Goal: Transaction & Acquisition: Purchase product/service

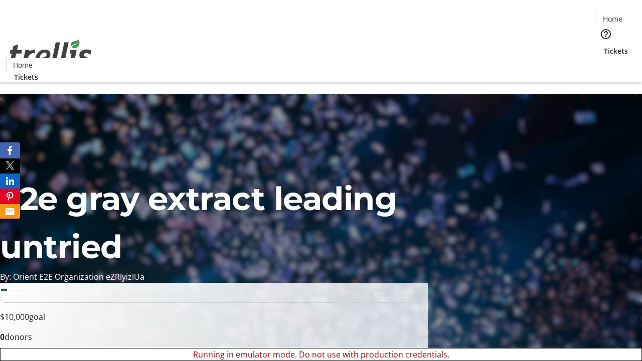
click at [614, 15] on span "Sign Up" at bounding box center [617, 14] width 29 height 12
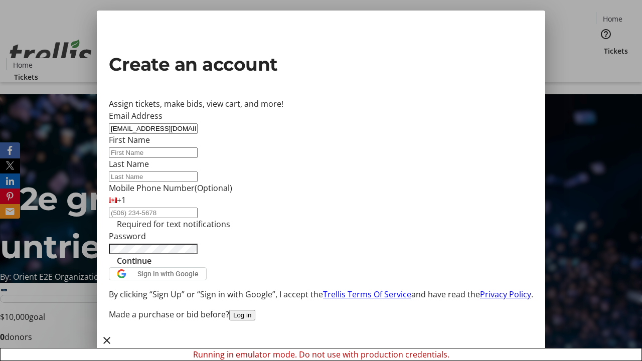
type input "[EMAIL_ADDRESS][DOMAIN_NAME]"
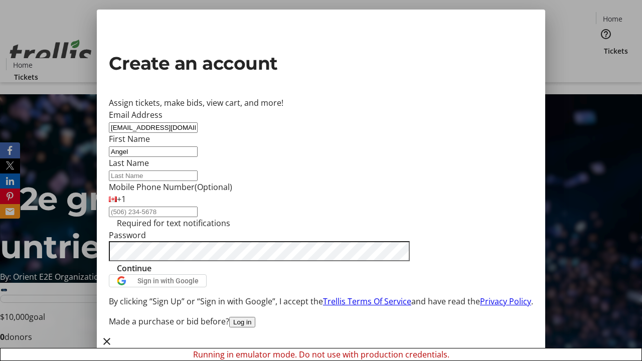
type input "Angel"
type input "[PERSON_NAME]"
click at [152, 274] on span "Continue" at bounding box center [134, 268] width 35 height 12
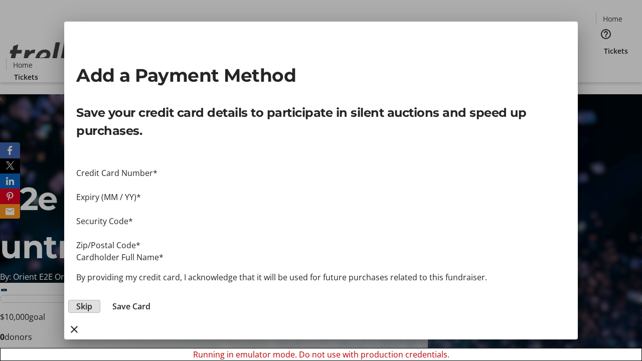
click at [92, 301] on span "Skip" at bounding box center [84, 307] width 16 height 12
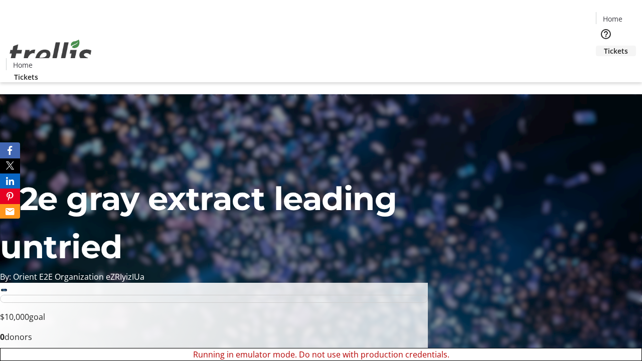
click at [604, 46] on span "Tickets" at bounding box center [616, 51] width 24 height 11
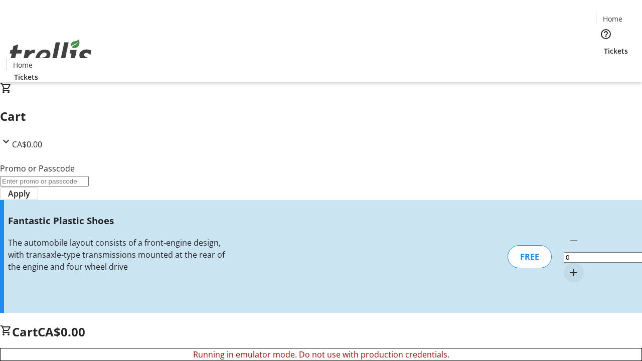
click at [568, 267] on mat-icon "Increment by one" at bounding box center [574, 273] width 12 height 12
type input "1"
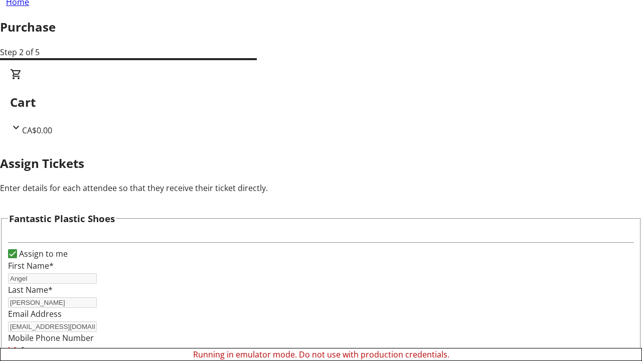
scroll to position [61, 0]
